Goal: Navigation & Orientation: Understand site structure

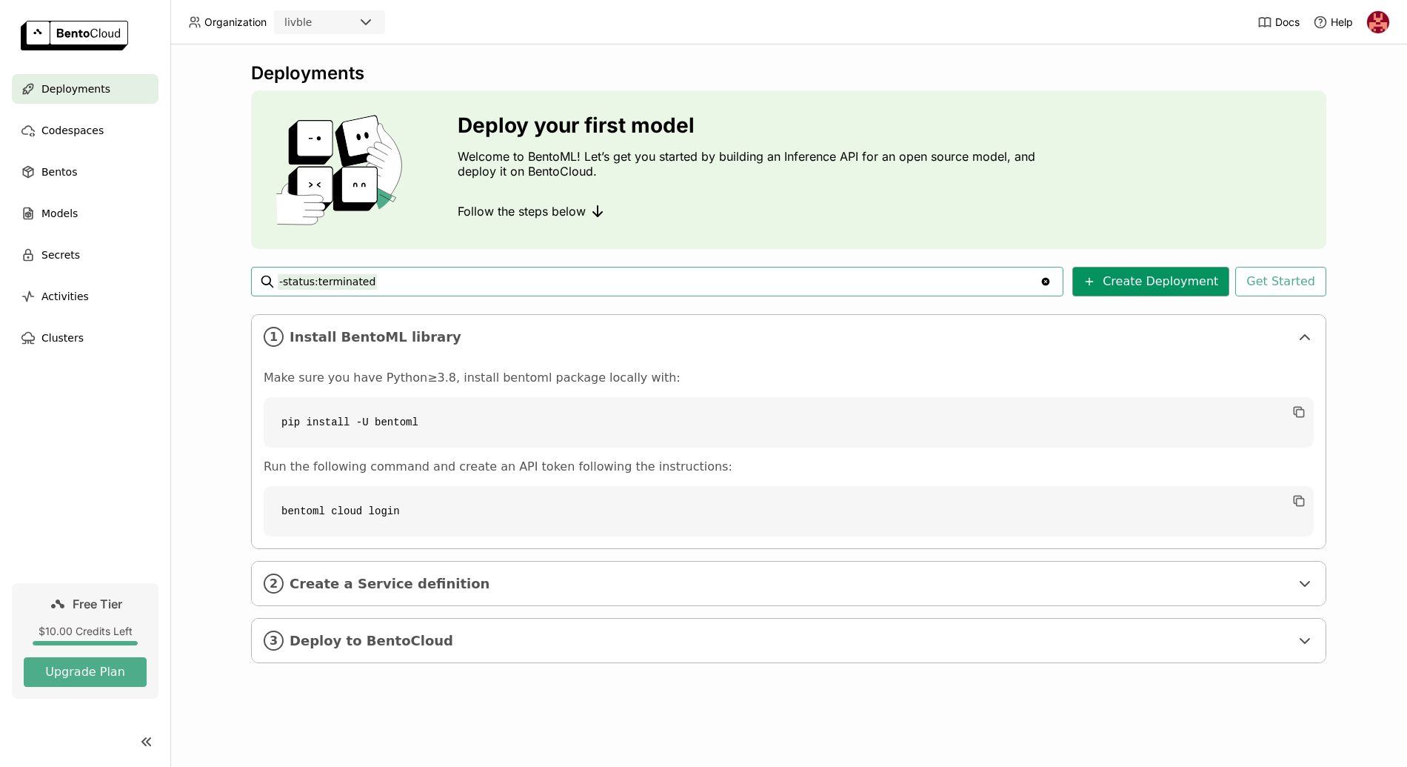
click at [1196, 284] on button "Create Deployment" at bounding box center [1151, 282] width 157 height 30
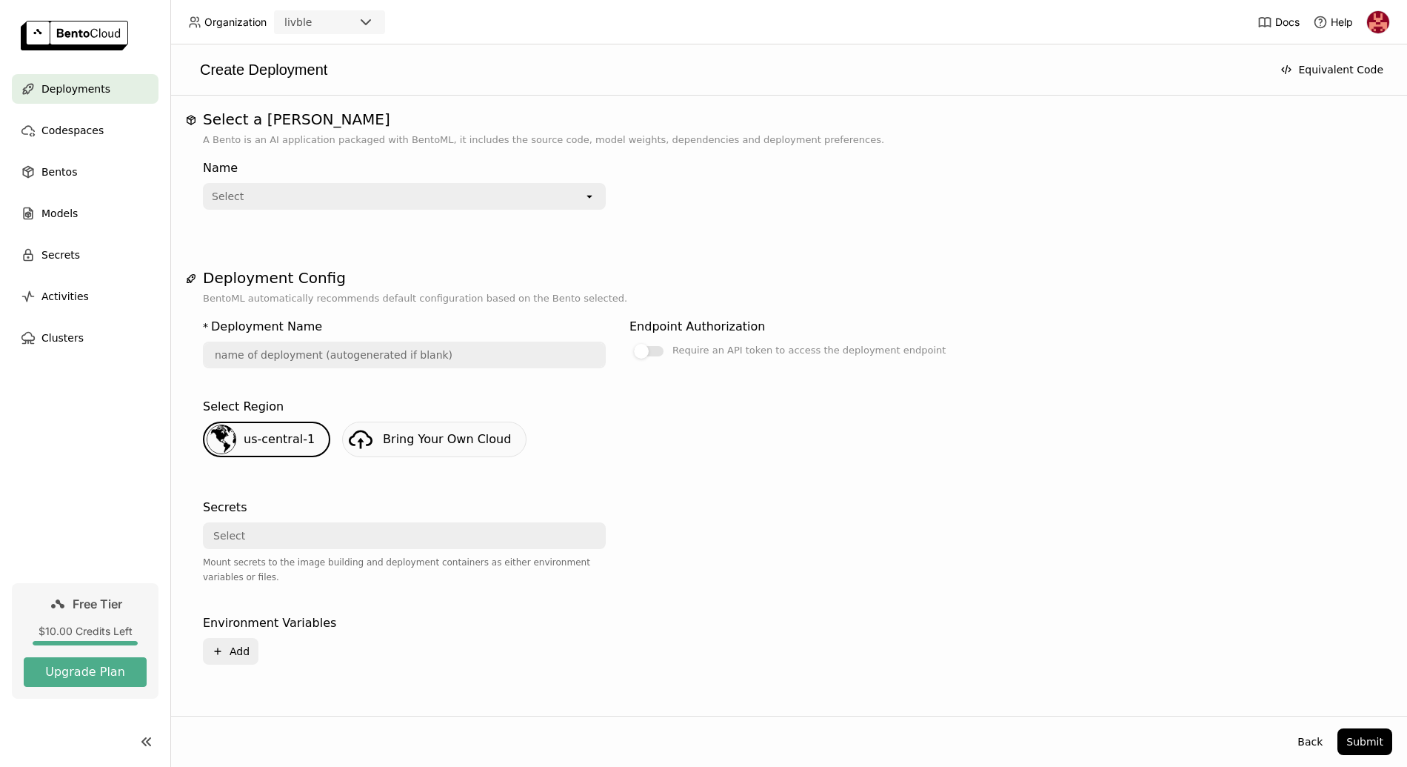
click at [554, 194] on div "Select" at bounding box center [393, 196] width 379 height 24
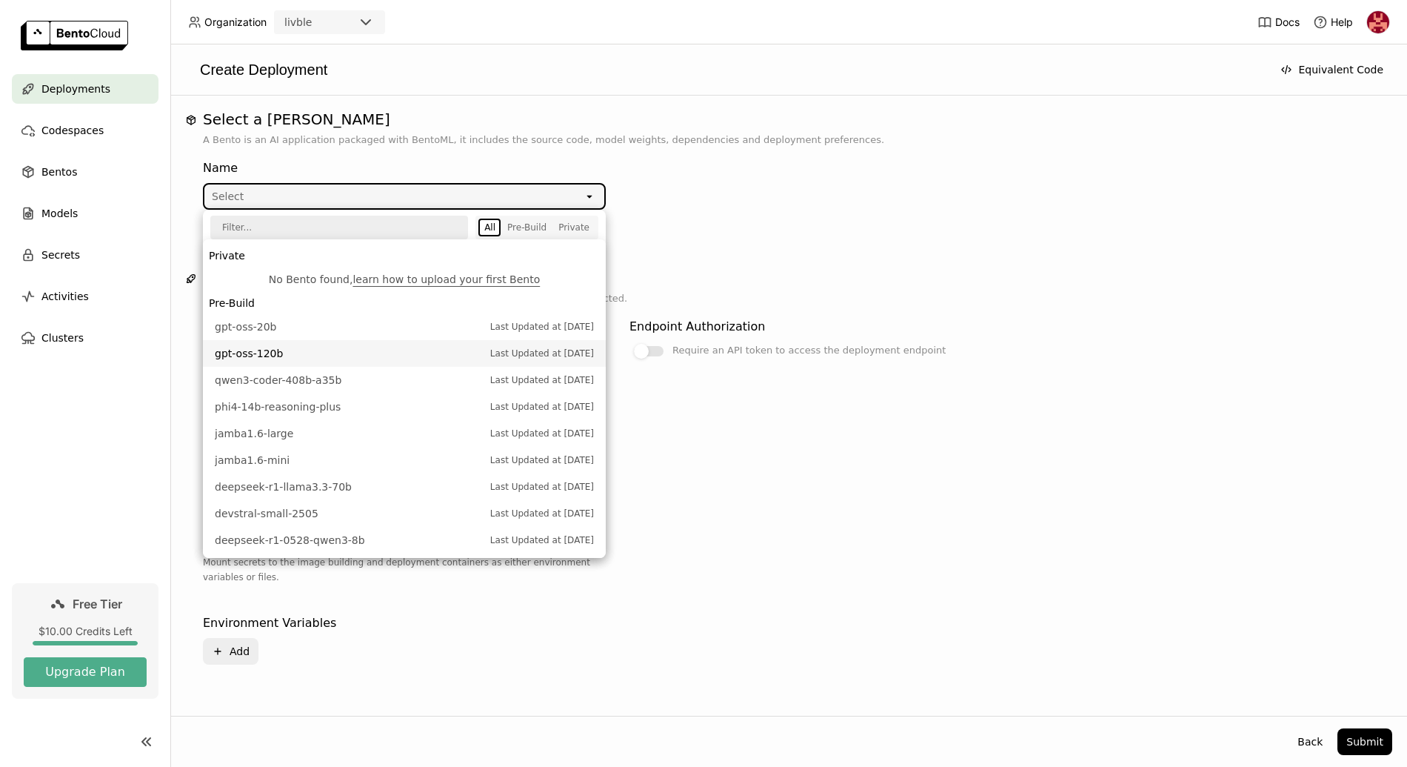
click at [812, 241] on div "Select a Bento A Bento is an AI application packaged with BentoML, it includes …" at bounding box center [788, 405] width 1207 height 590
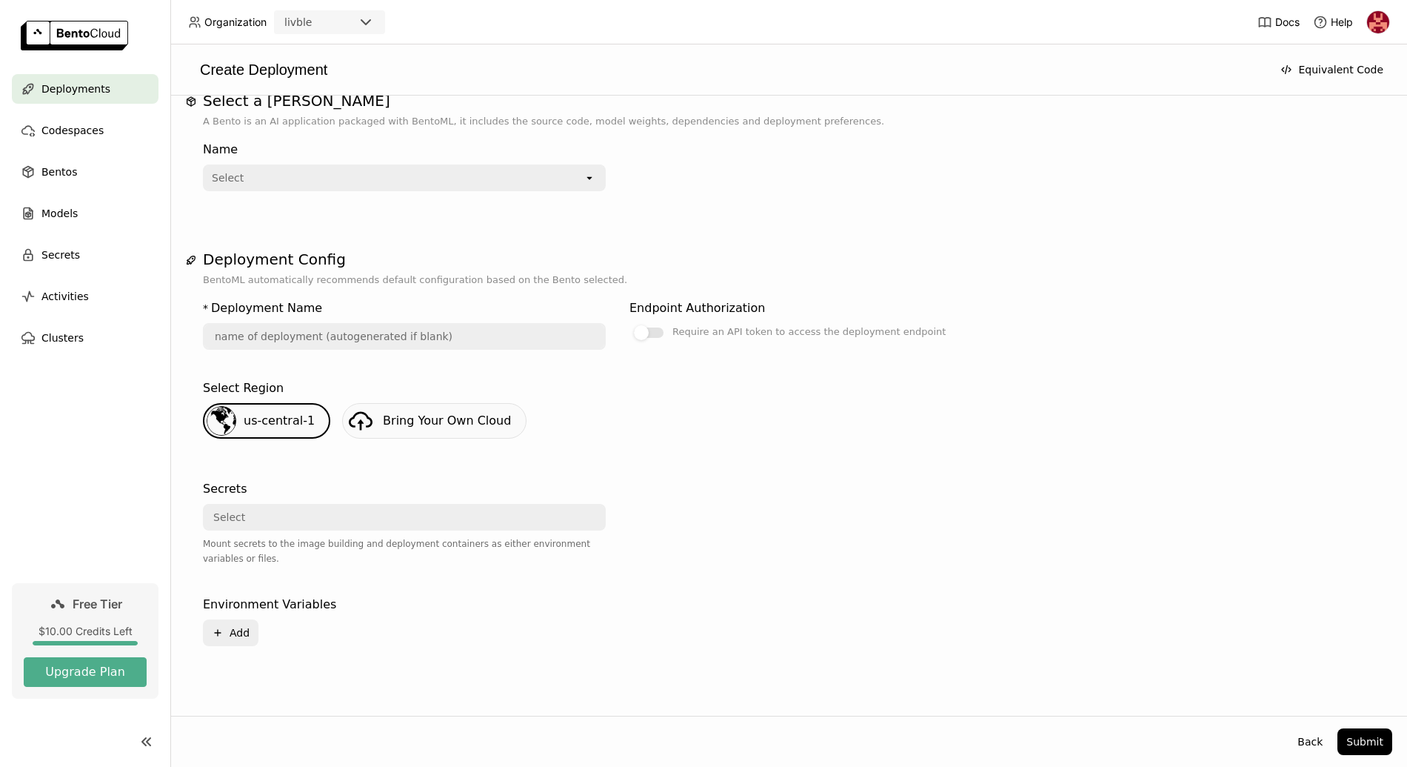
scroll to position [35, 0]
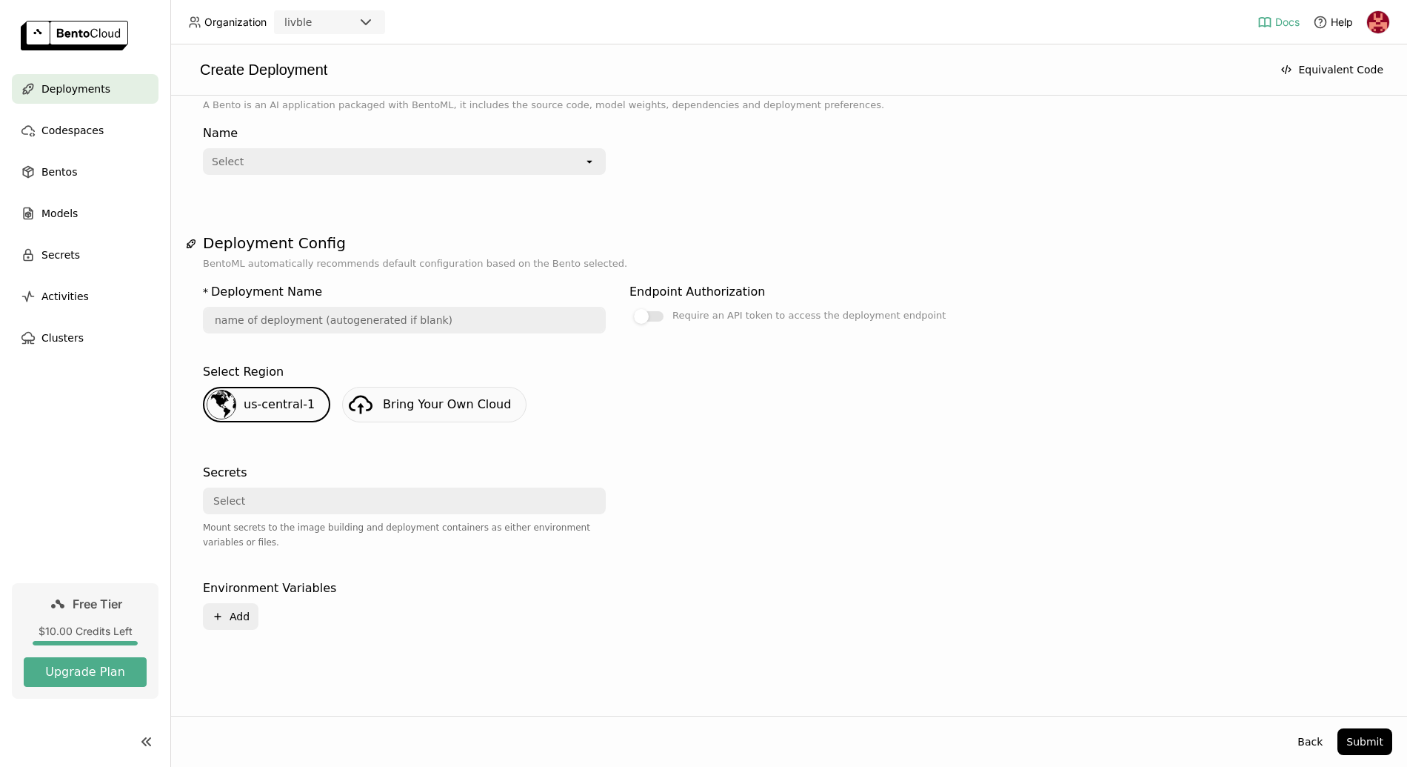
click at [1284, 22] on span "Docs" at bounding box center [1288, 22] width 24 height 13
click at [81, 170] on div "Bentos" at bounding box center [85, 172] width 147 height 30
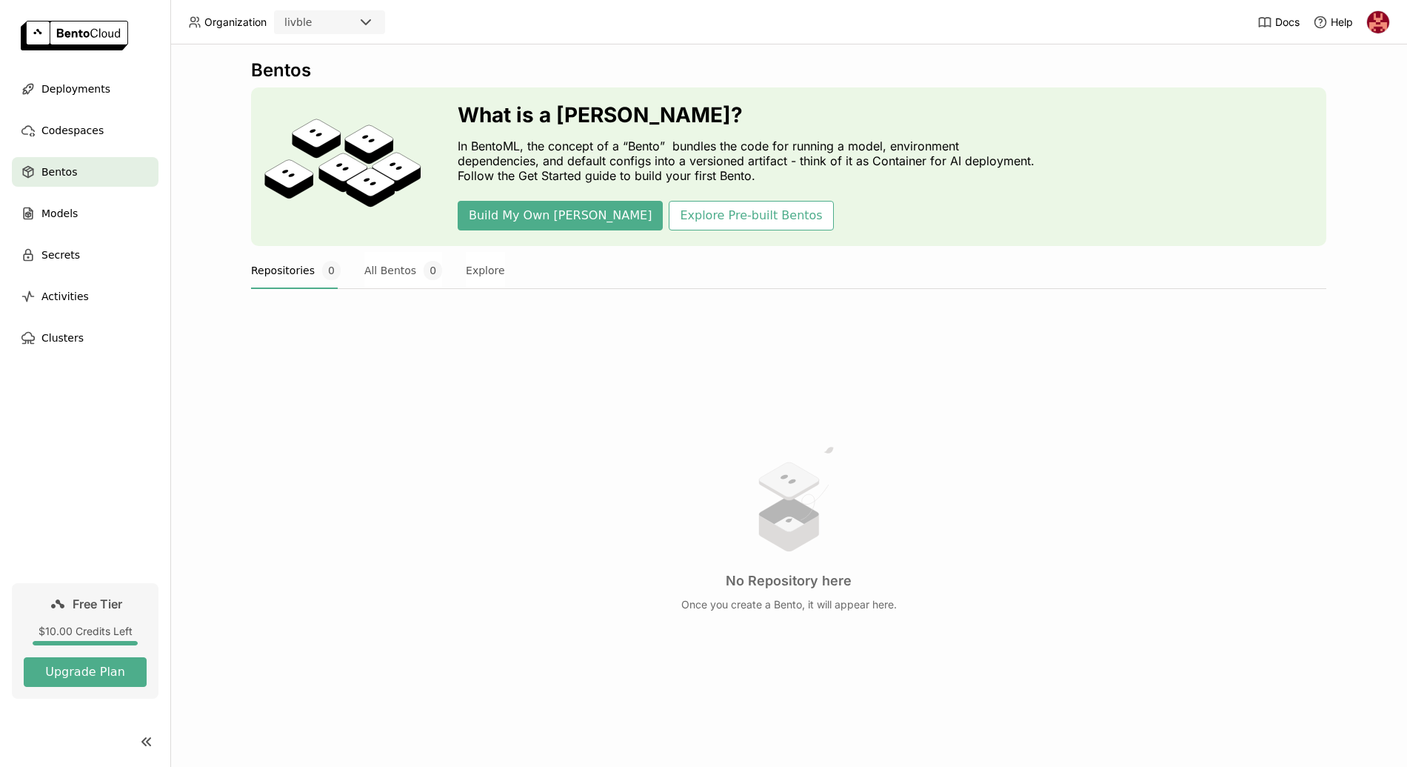
scroll to position [6, 0]
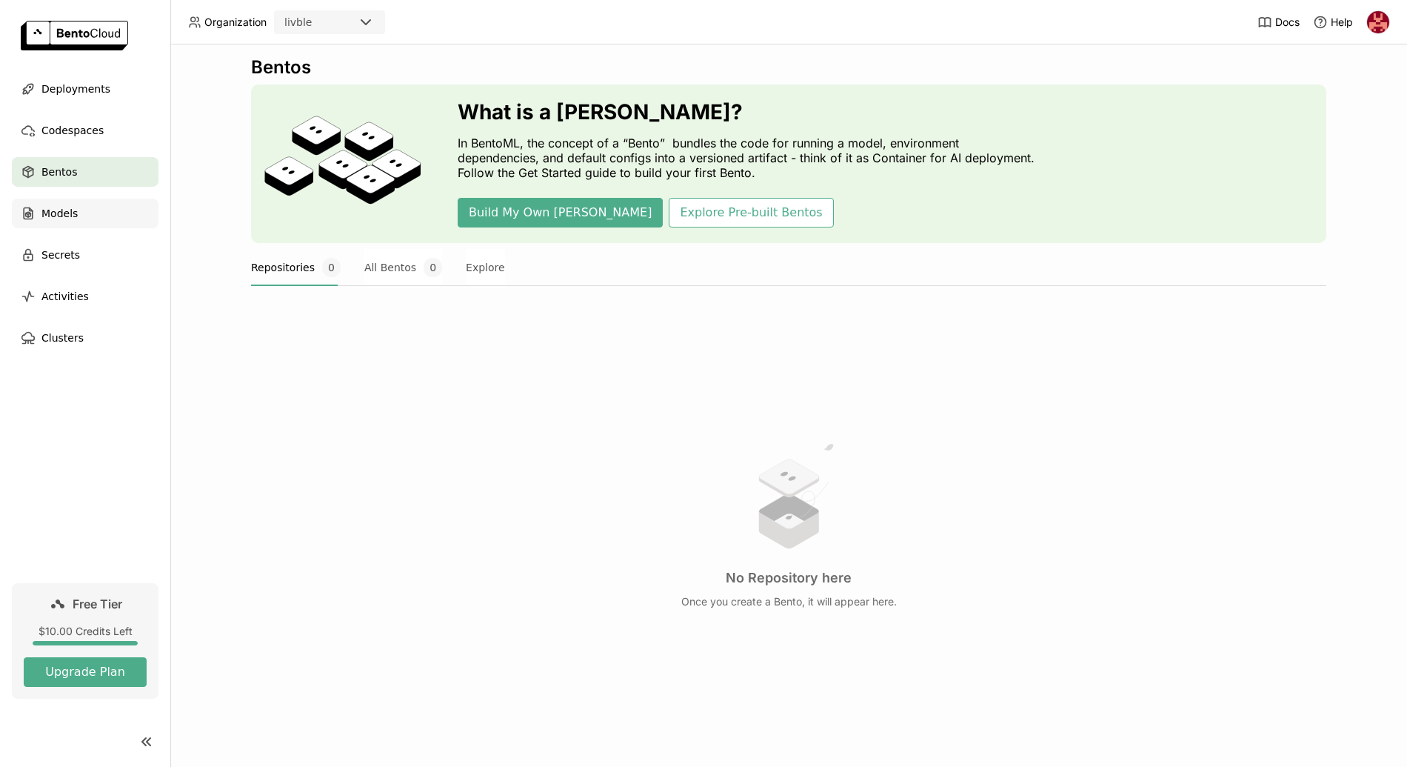
click at [85, 224] on div "Models" at bounding box center [85, 214] width 147 height 30
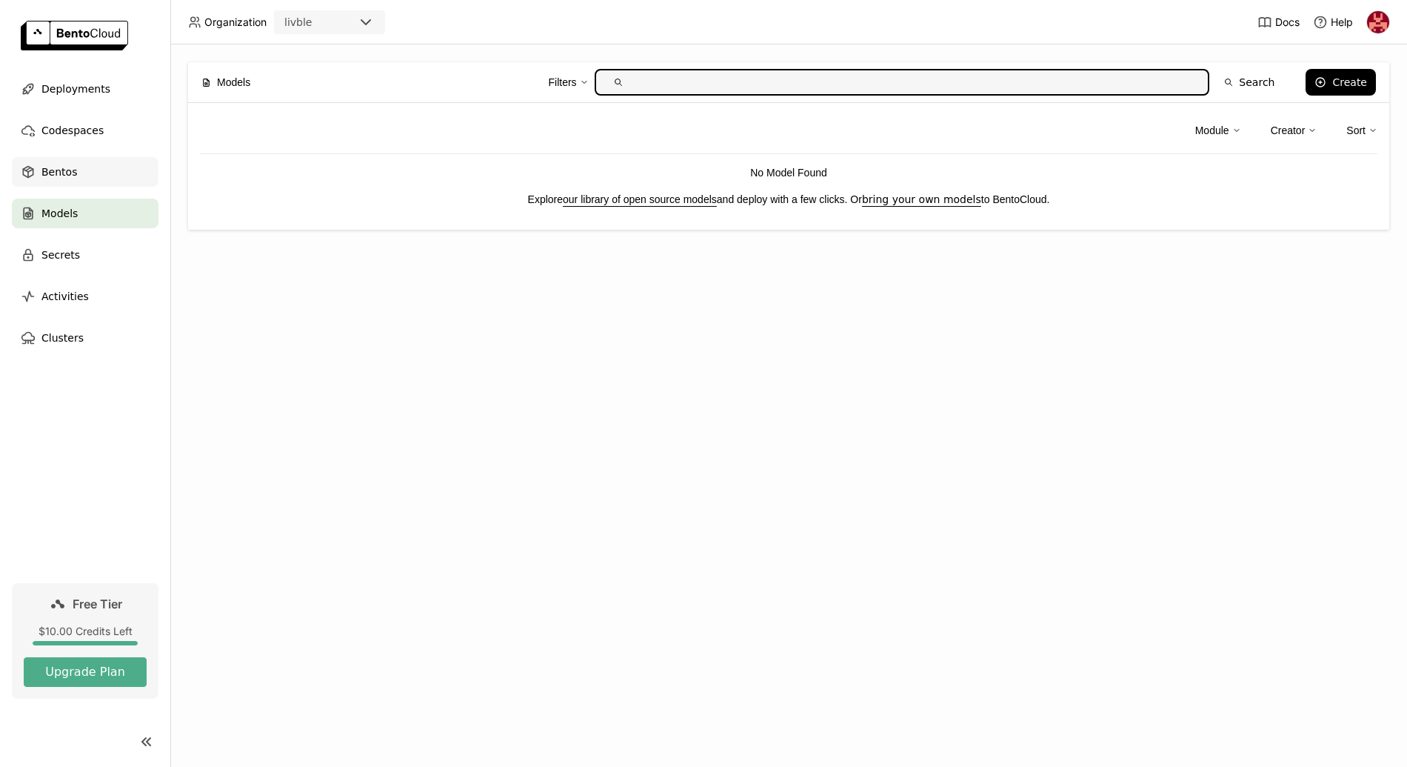
click at [91, 173] on div "Bentos" at bounding box center [85, 172] width 147 height 30
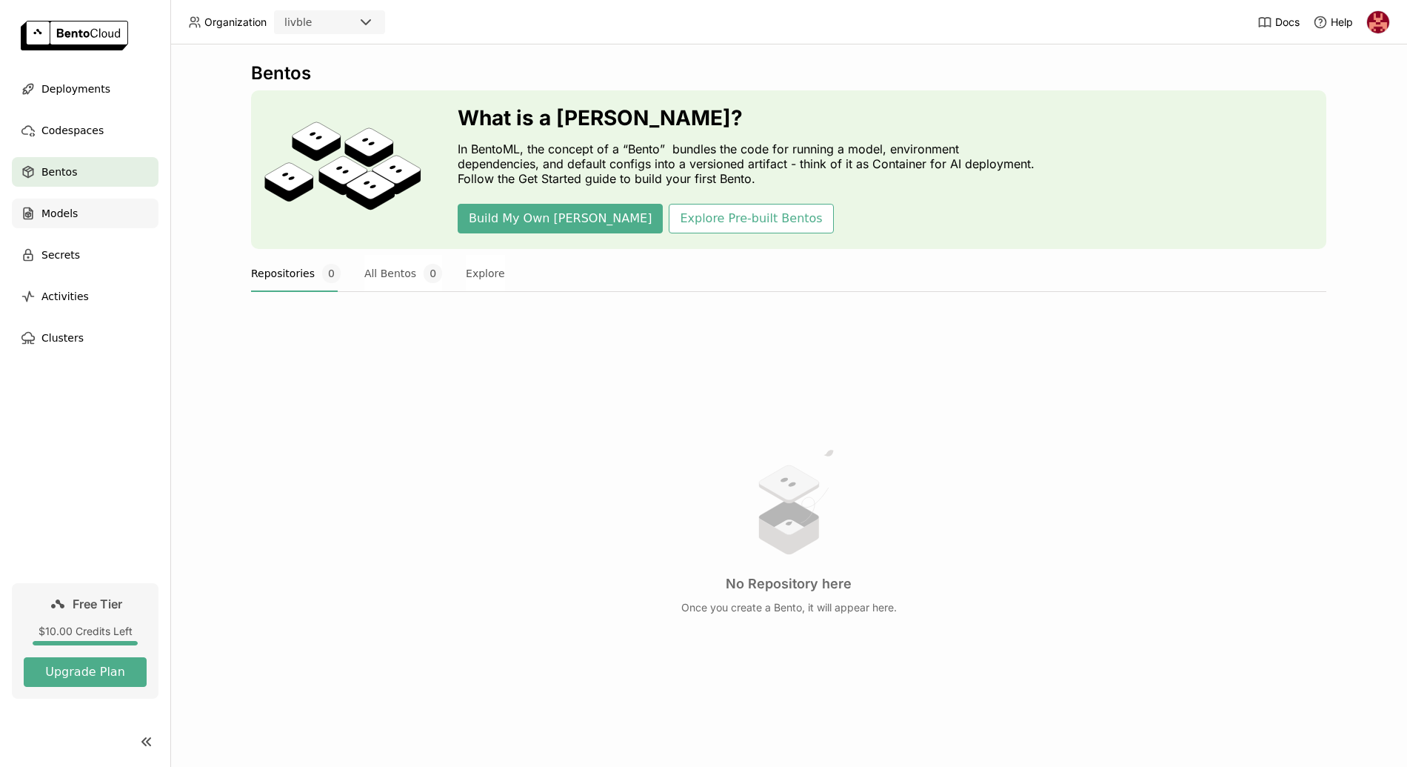
click at [90, 215] on div "Models" at bounding box center [85, 214] width 147 height 30
